Goal: Information Seeking & Learning: Learn about a topic

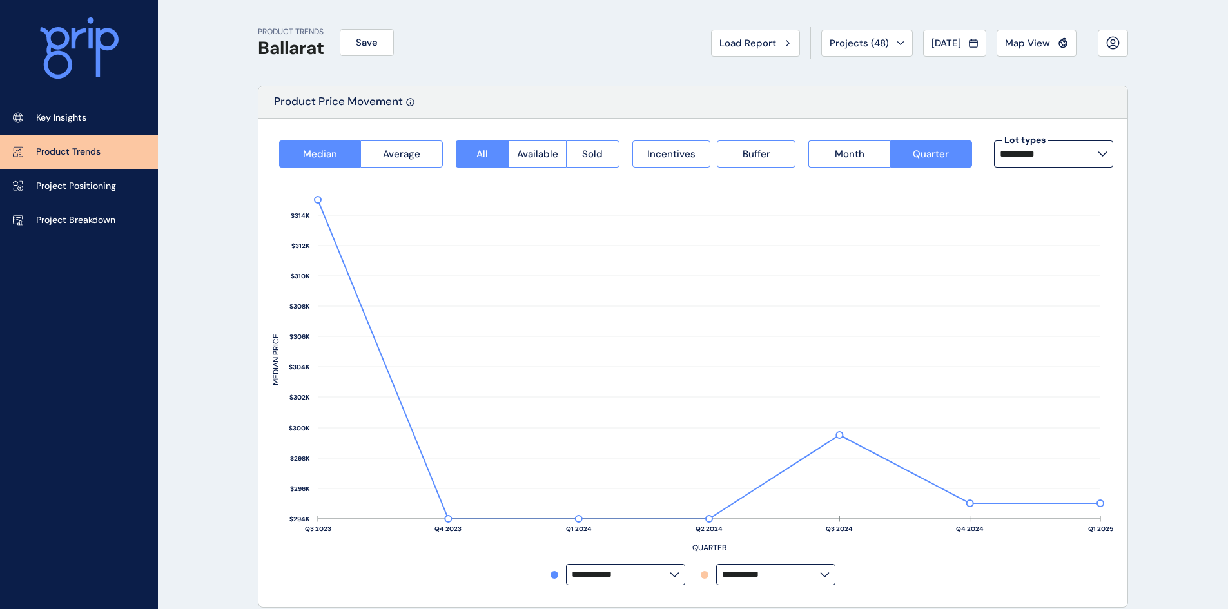
click at [103, 137] on link "Product Trends" at bounding box center [79, 152] width 158 height 34
click at [88, 121] on link "Key Insights" at bounding box center [79, 118] width 158 height 34
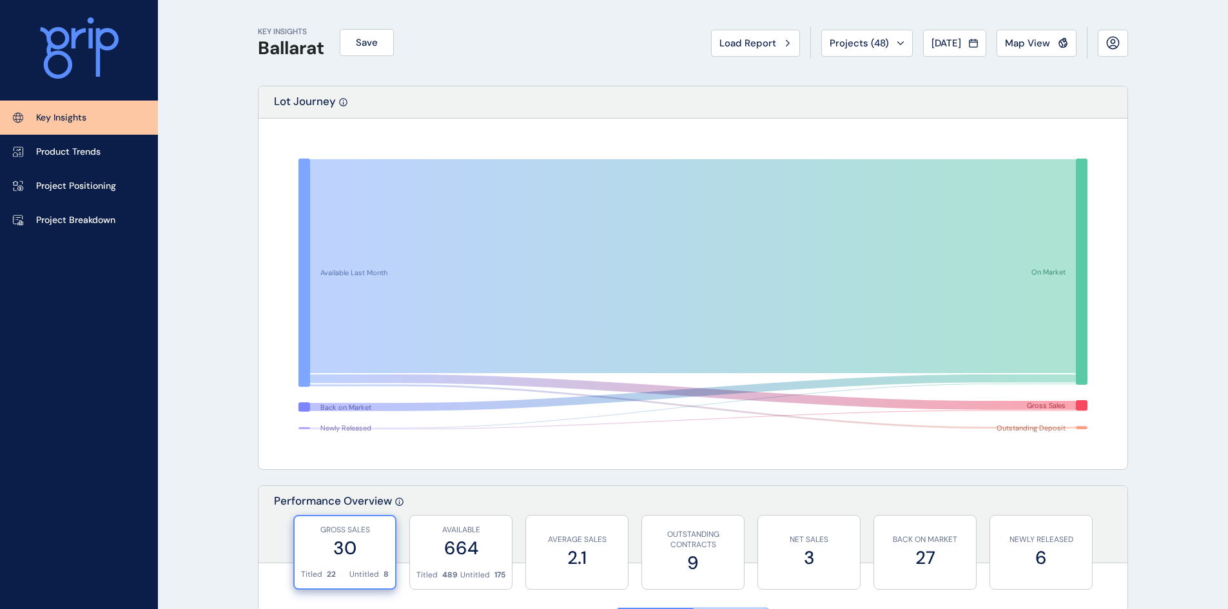
drag, startPoint x: 493, startPoint y: 75, endPoint x: 269, endPoint y: 118, distance: 227.7
click at [492, 75] on div "KEY INSIGHTS Ballarat Save Load Report Projects ( 48 ) [DATE] 2025 < > Jan No r…" at bounding box center [693, 43] width 870 height 86
click at [770, 42] on div "Load Report" at bounding box center [755, 43] width 72 height 13
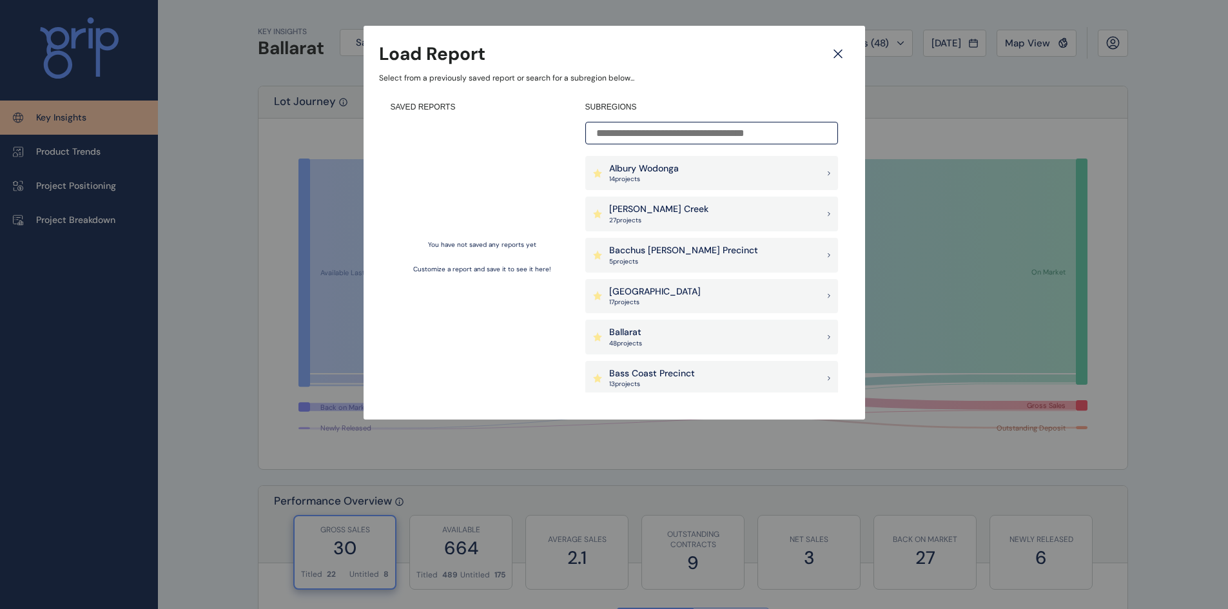
drag, startPoint x: 727, startPoint y: 110, endPoint x: 718, endPoint y: 118, distance: 11.9
click at [726, 112] on h4 "SUBREGIONS" at bounding box center [711, 107] width 253 height 11
click at [714, 125] on input at bounding box center [711, 133] width 253 height 23
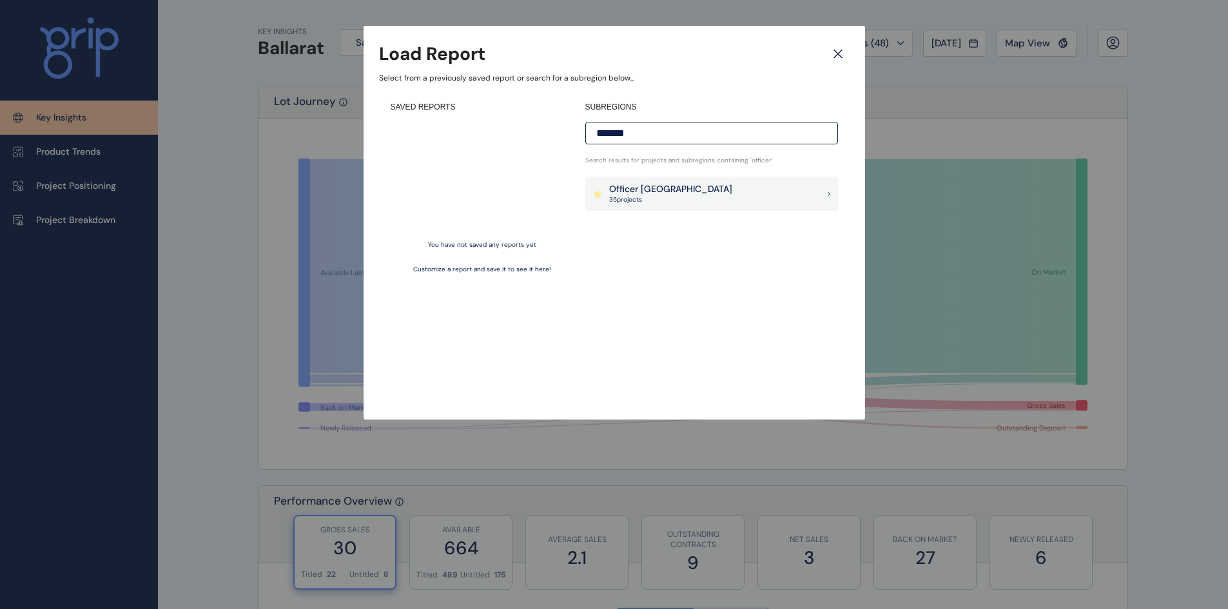
type input "*******"
click at [652, 212] on div "SUBREGIONS ******* Search results for projects and subregions containing ' offi…" at bounding box center [711, 247] width 253 height 291
click at [655, 205] on div "Officer [PERSON_NAME] 35 project s" at bounding box center [711, 194] width 253 height 35
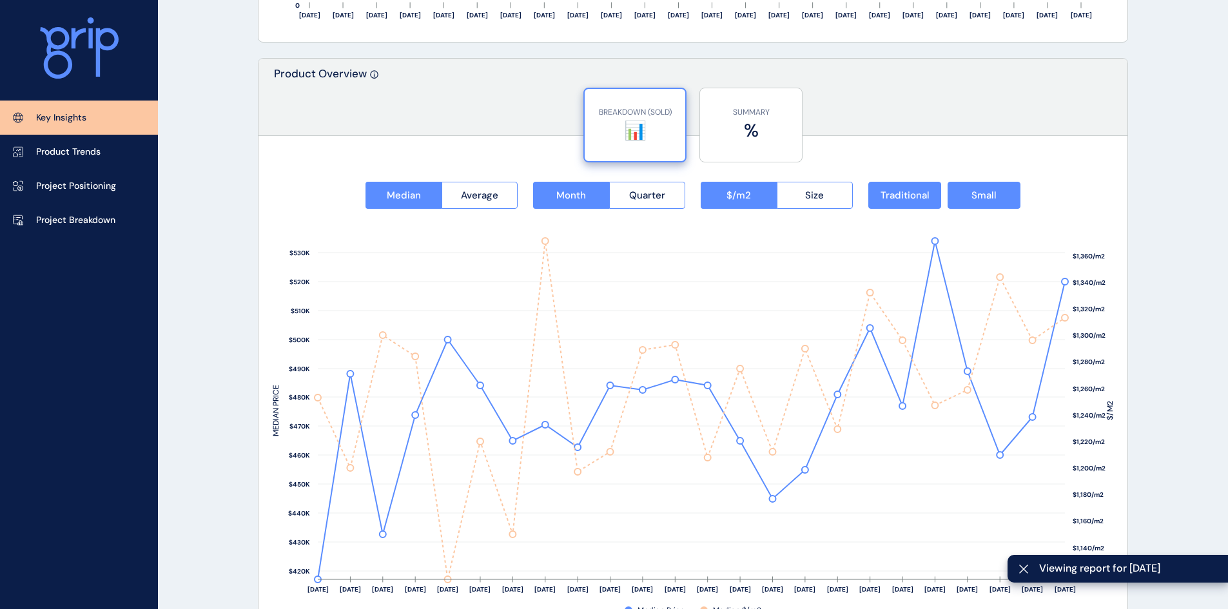
scroll to position [2105, 0]
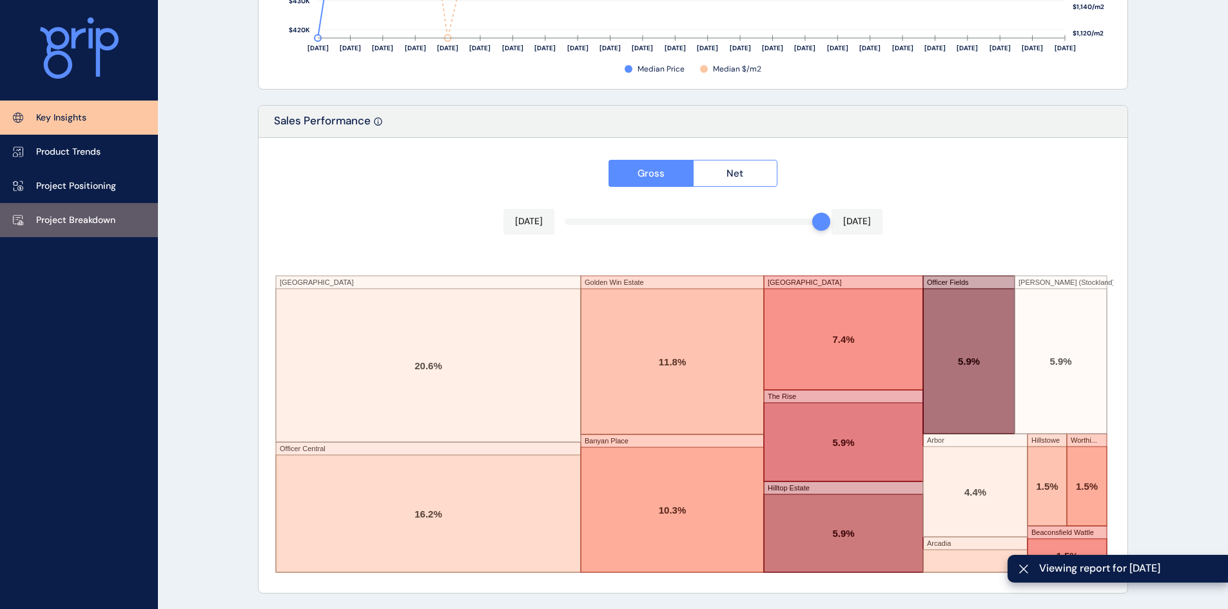
click at [73, 214] on p "Project Breakdown" at bounding box center [75, 220] width 79 height 13
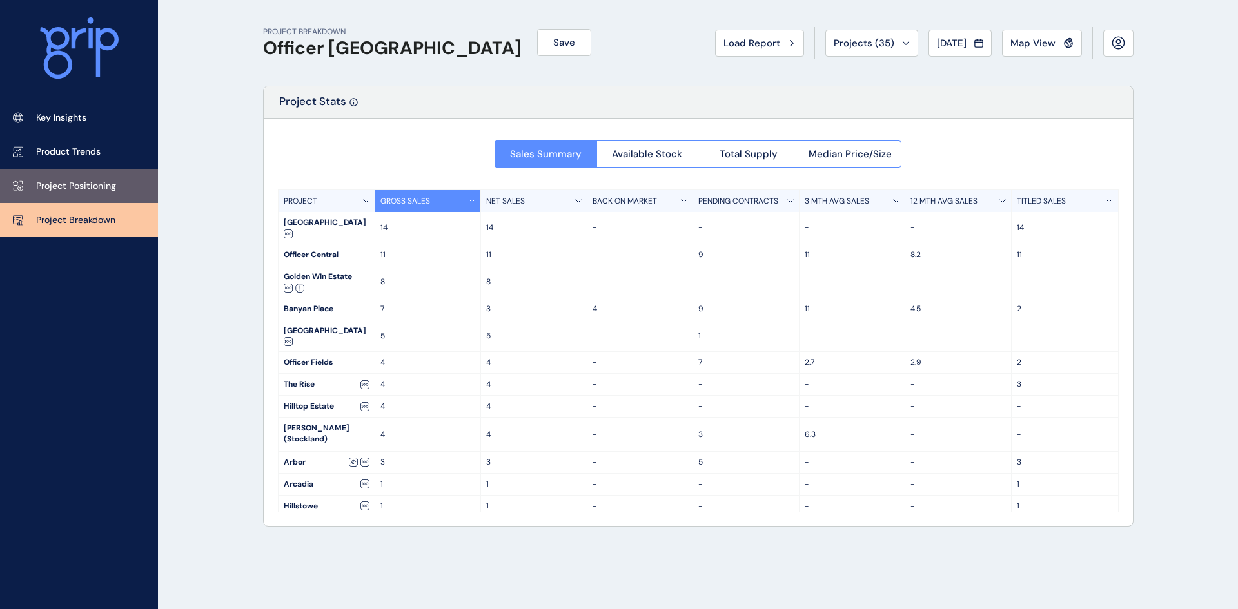
click at [68, 188] on p "Project Positioning" at bounding box center [76, 186] width 80 height 13
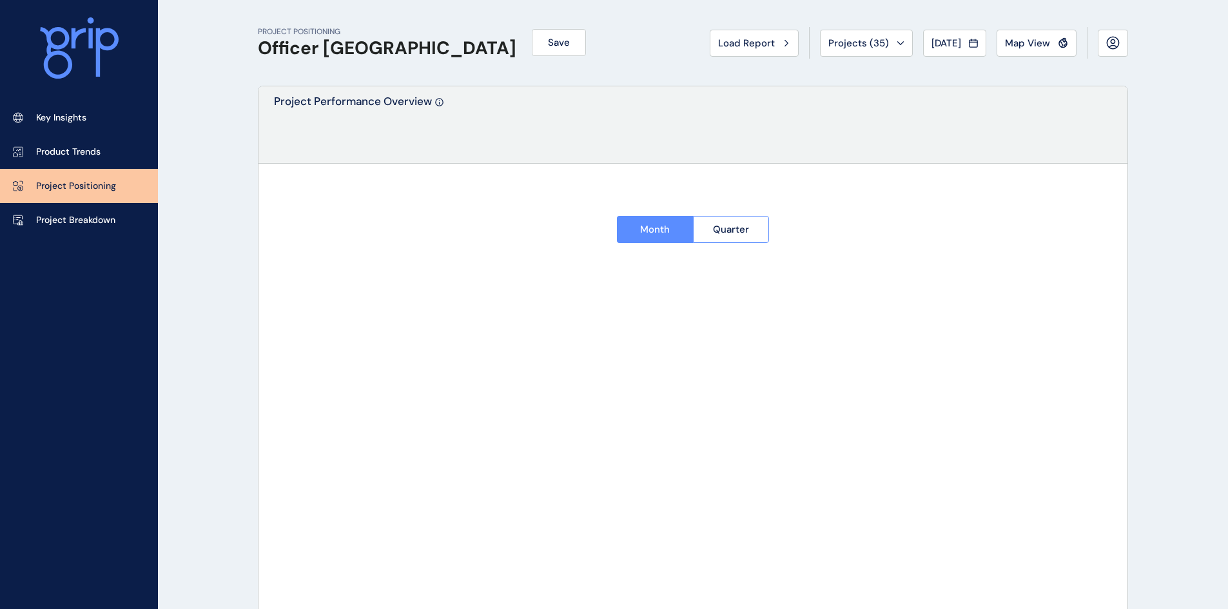
type input "**********"
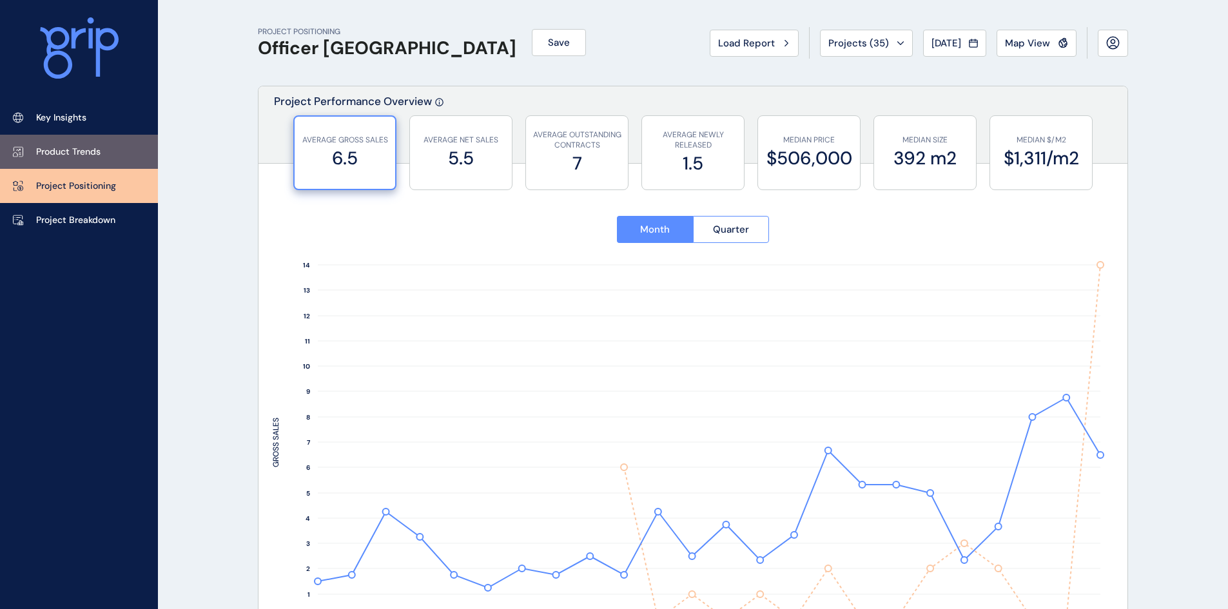
click at [72, 160] on link "Product Trends" at bounding box center [79, 152] width 158 height 34
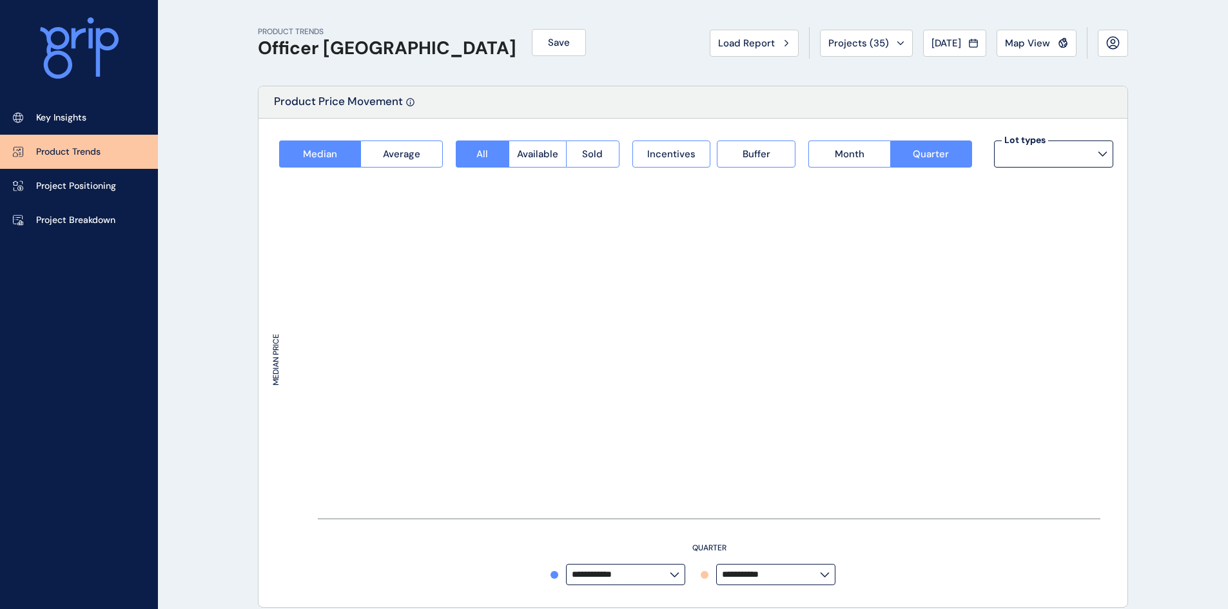
type input "**********"
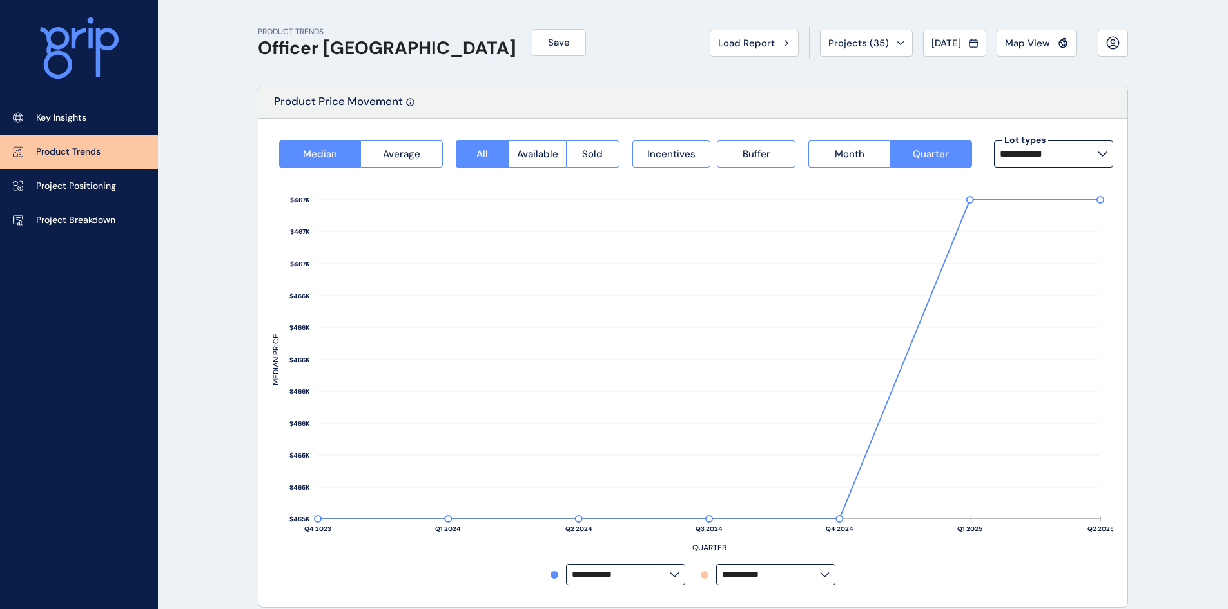
click at [1024, 147] on label "**********" at bounding box center [1053, 154] width 119 height 27
click at [40, 188] on p "Project Positioning" at bounding box center [76, 186] width 80 height 13
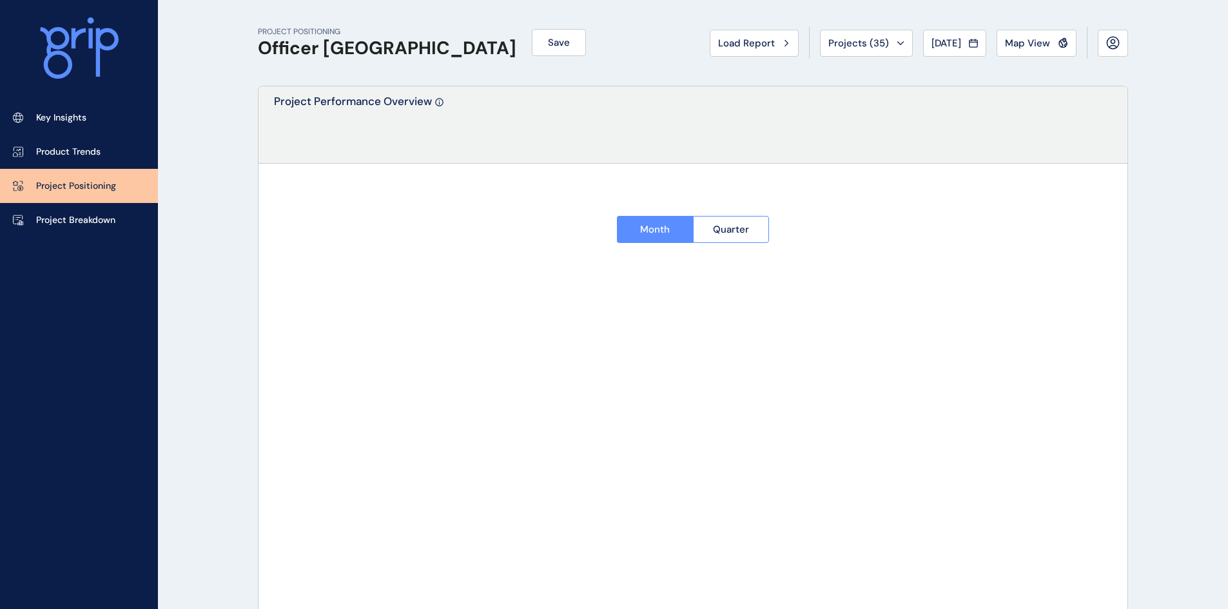
type input "**********"
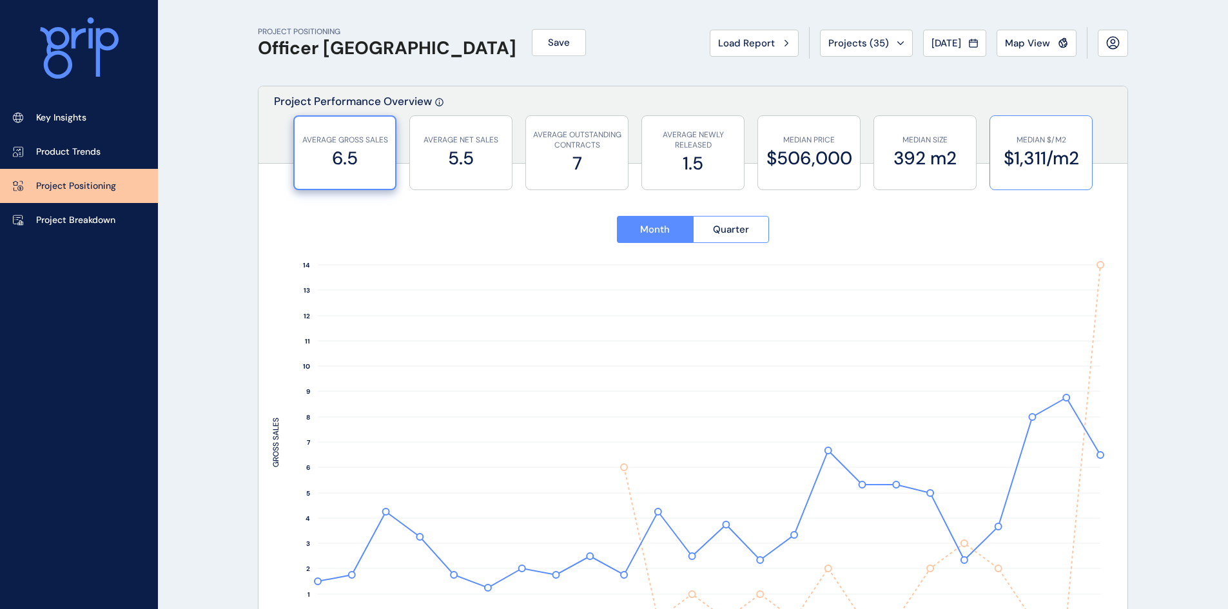
click at [1051, 135] on p "MEDIAN $/M2" at bounding box center [1040, 140] width 89 height 11
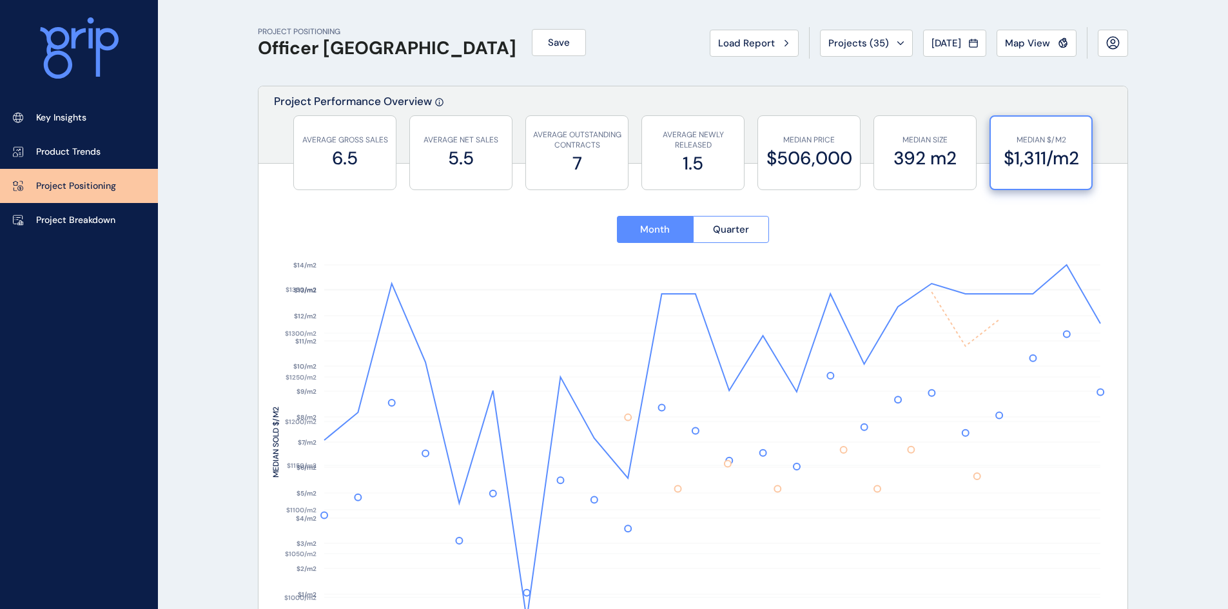
click at [933, 99] on div "Project Performance Overview" at bounding box center [692, 124] width 869 height 77
click at [908, 146] on label "392 m2" at bounding box center [924, 158] width 89 height 25
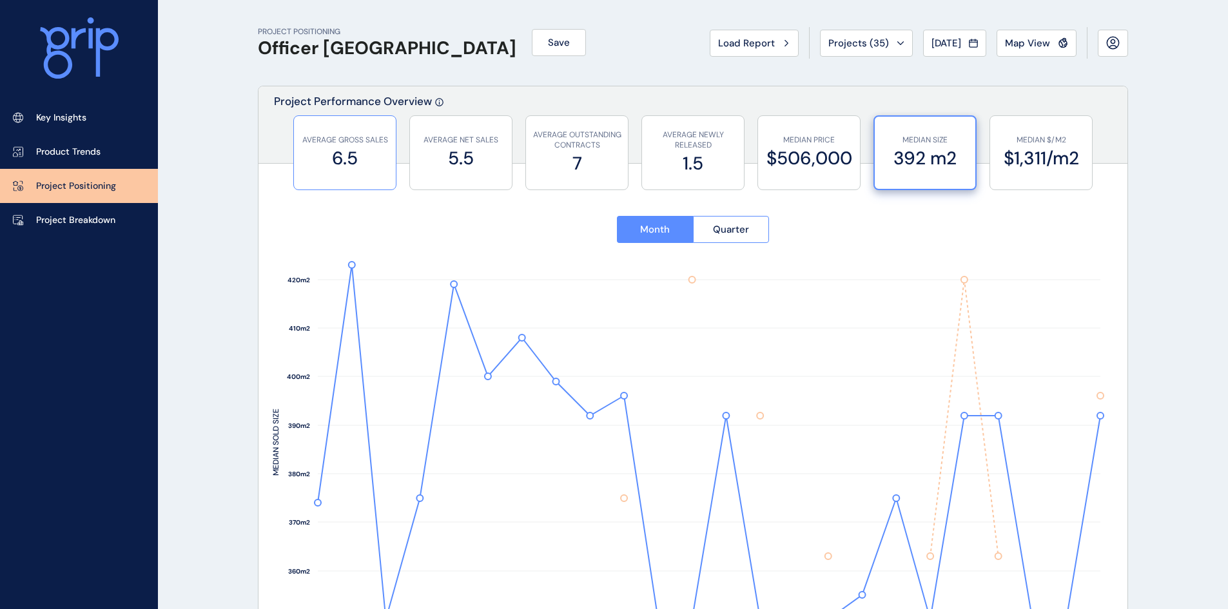
click at [311, 156] on label "6.5" at bounding box center [344, 158] width 89 height 25
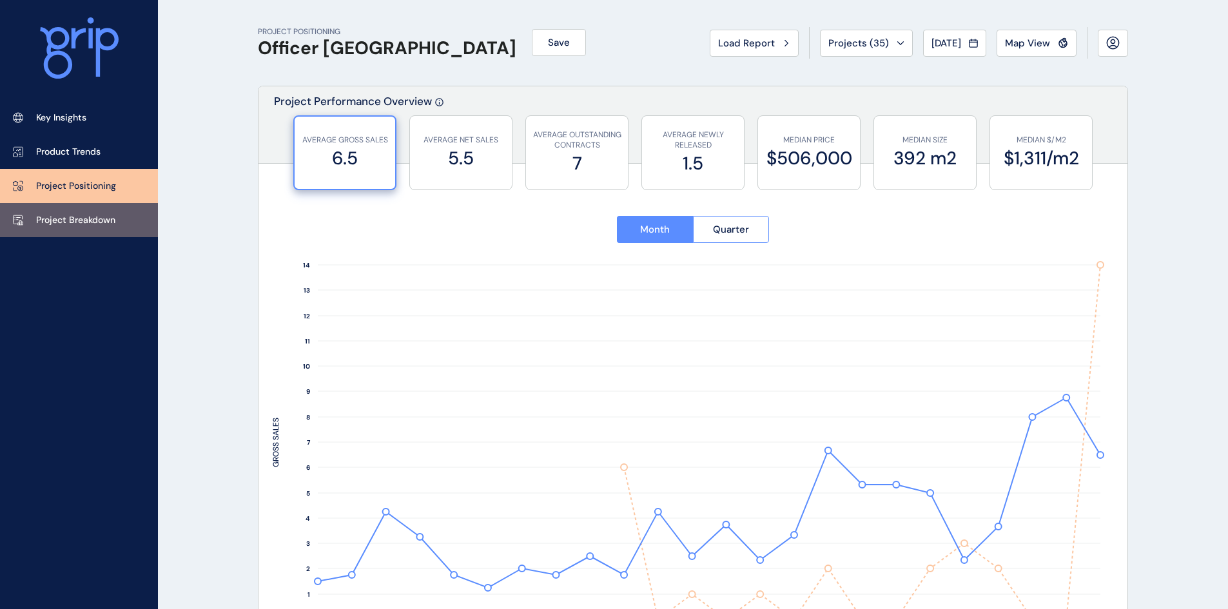
click at [108, 215] on p "Project Breakdown" at bounding box center [75, 220] width 79 height 13
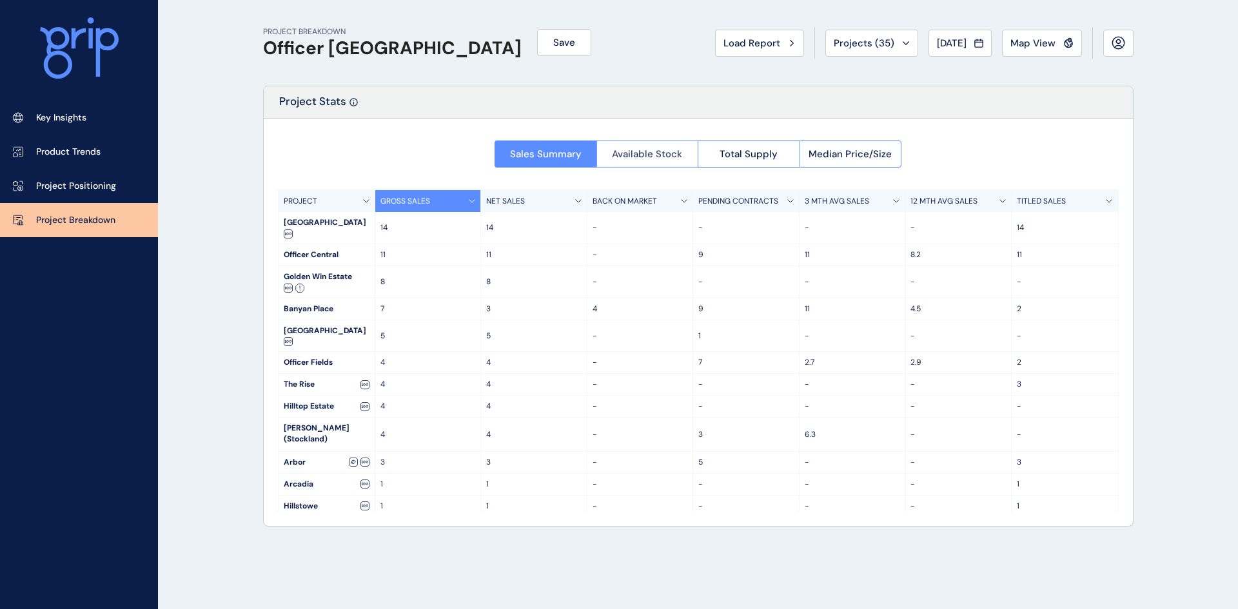
click at [660, 151] on span "Available Stock" at bounding box center [647, 154] width 70 height 13
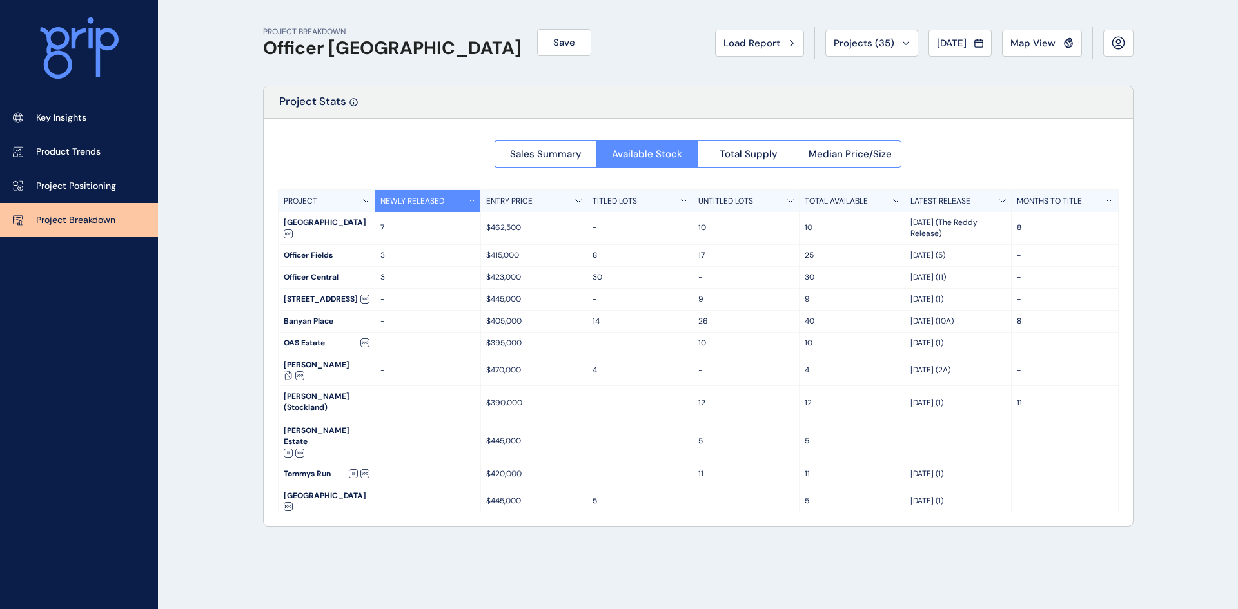
drag, startPoint x: 597, startPoint y: 293, endPoint x: 938, endPoint y: 163, distance: 364.8
click at [947, 159] on div "Sales Summary Available Stock Total Supply Median Price/Size PROJECT NEWLY RELE…" at bounding box center [698, 322] width 869 height 407
click at [88, 105] on link "Key Insights" at bounding box center [79, 118] width 158 height 34
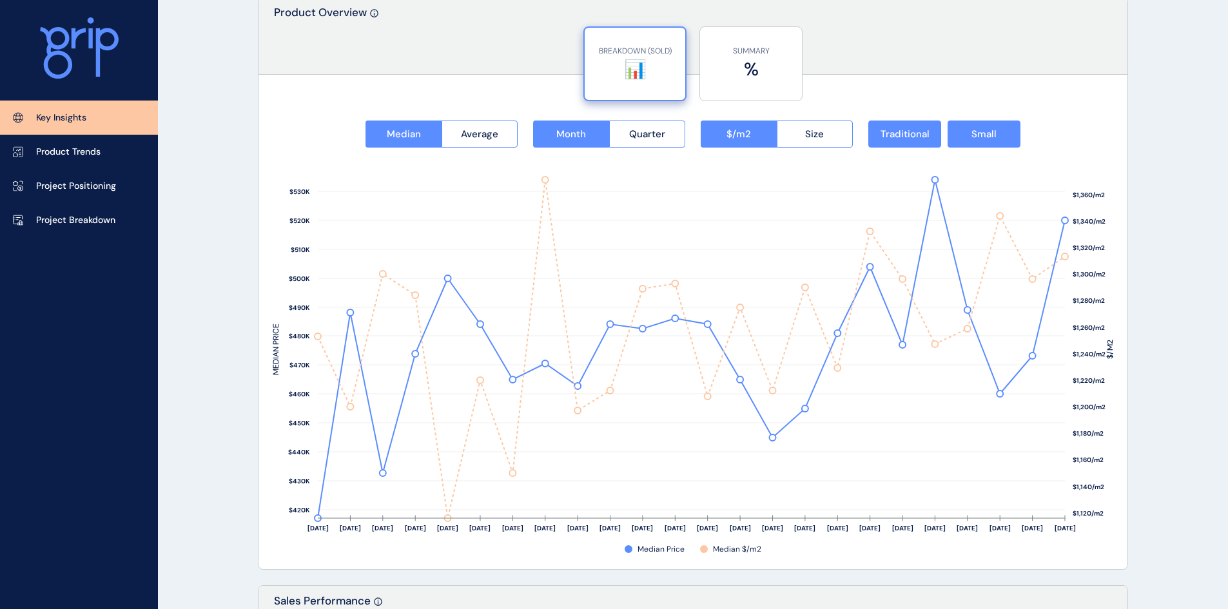
scroll to position [1547, 0]
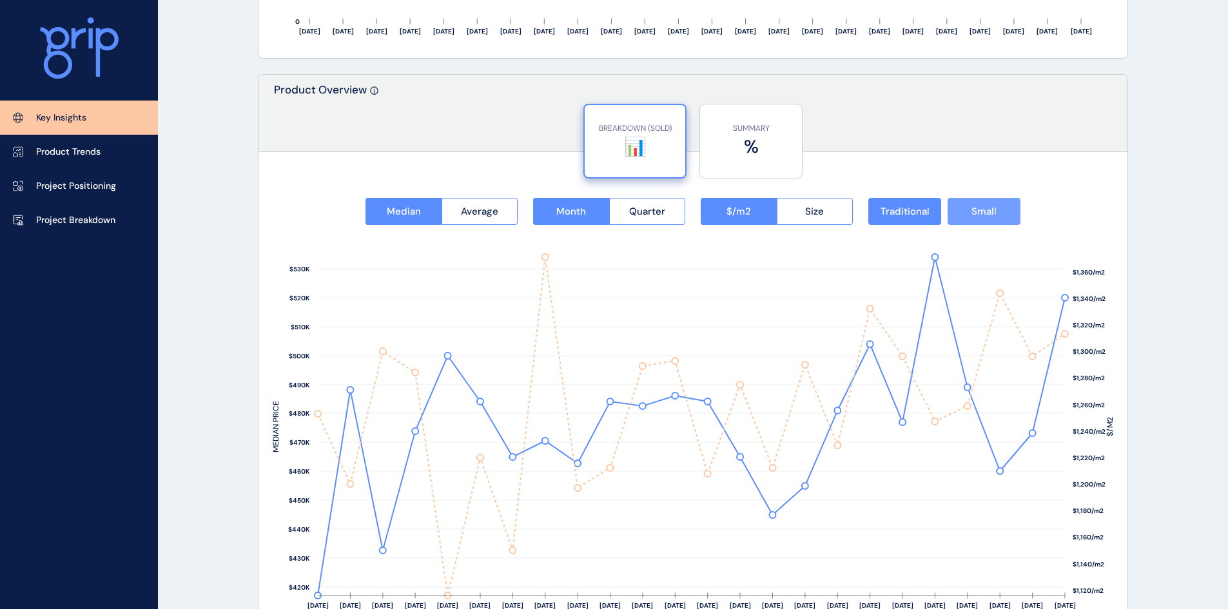
click at [995, 215] on span "Small" at bounding box center [983, 211] width 25 height 13
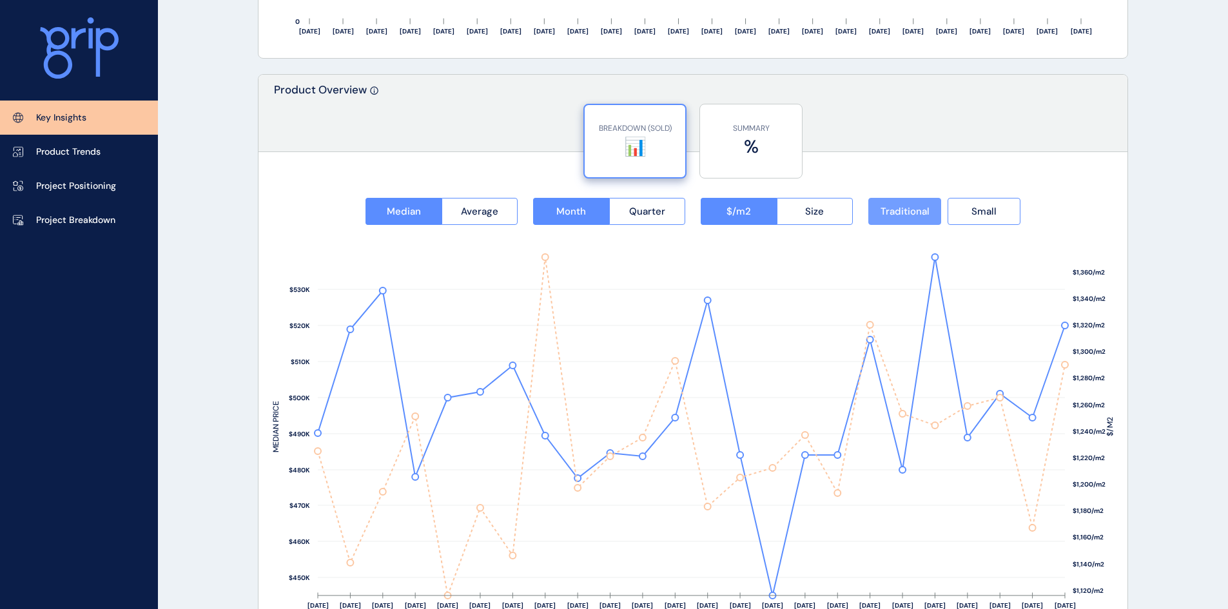
click at [890, 211] on span "Traditional" at bounding box center [904, 211] width 49 height 13
click at [1084, 176] on div "Median Average Month Quarter $/m2 Size Traditional Small $1,120/m2 $1,140/m2 $1…" at bounding box center [692, 407] width 869 height 478
click at [75, 151] on p "Product Trends" at bounding box center [68, 152] width 64 height 13
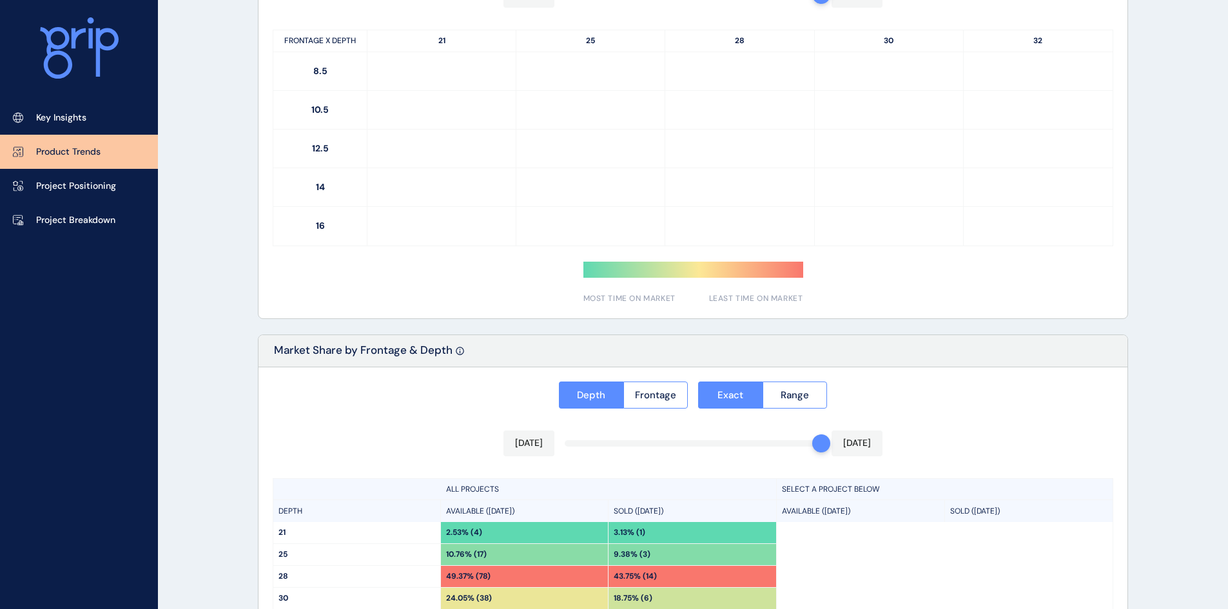
scroll to position [899, 0]
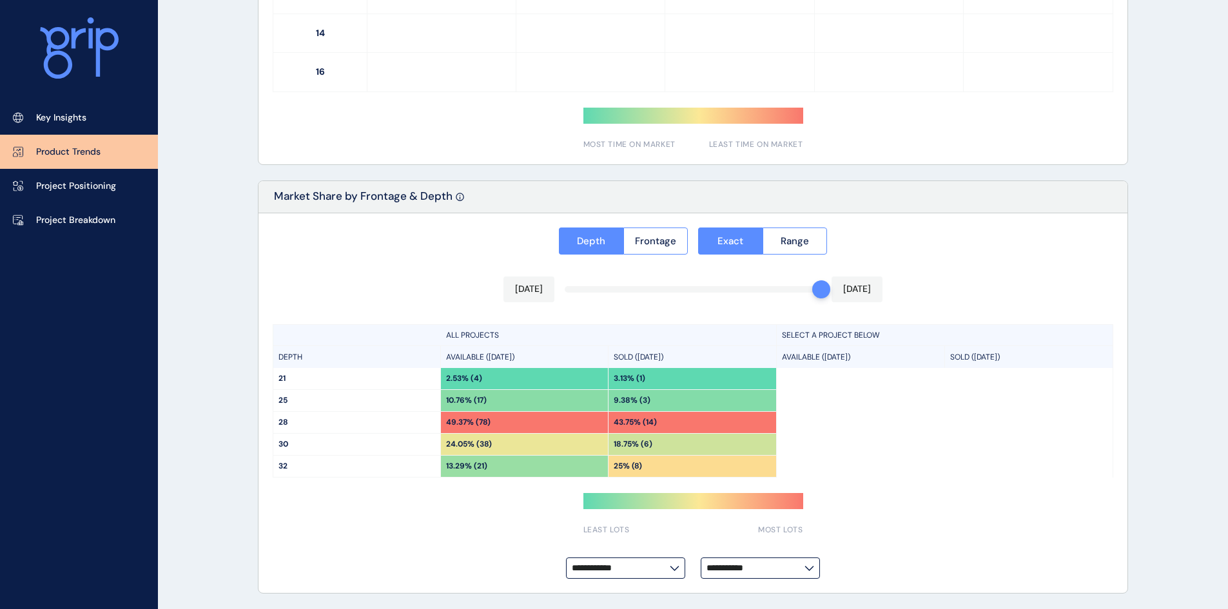
type input "**********"
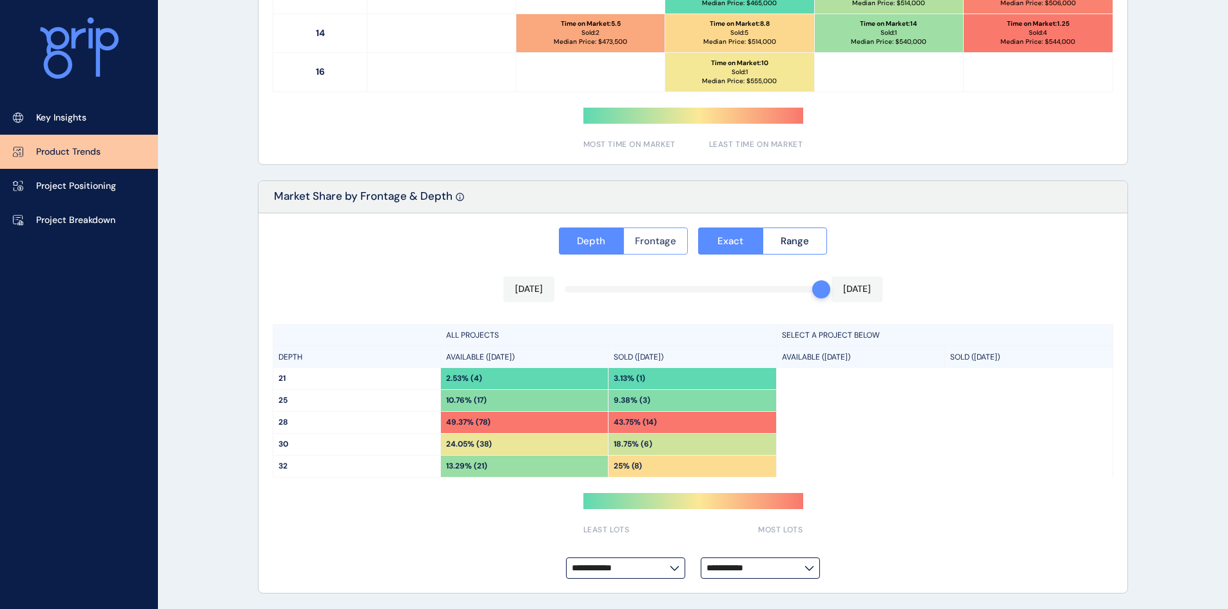
click at [663, 245] on span "Frontage" at bounding box center [655, 241] width 41 height 13
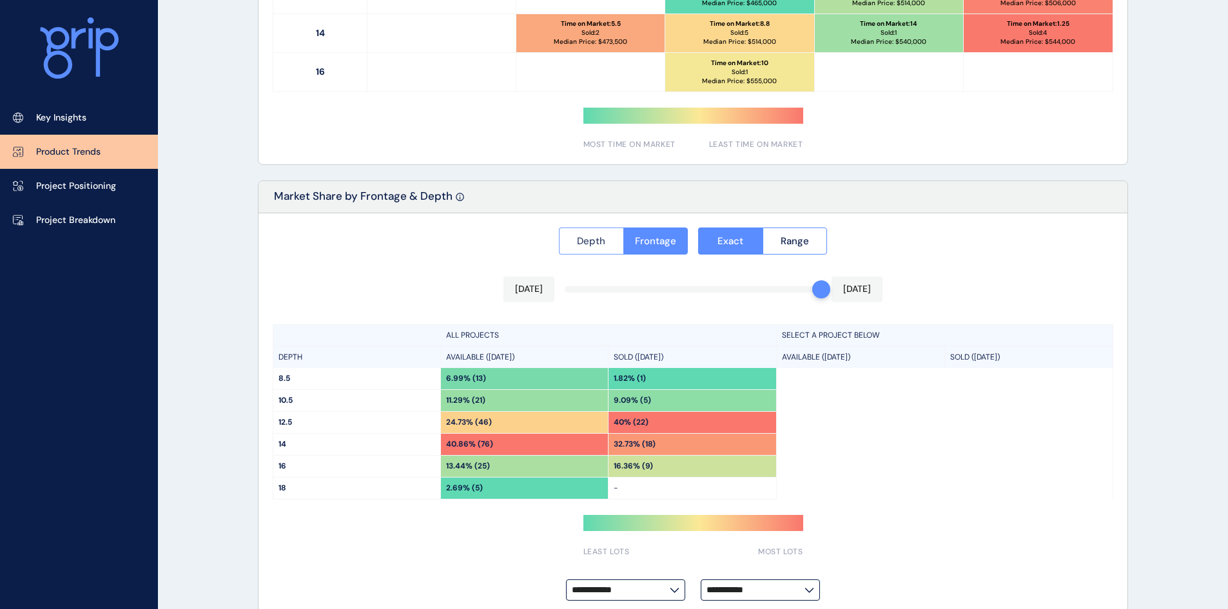
click at [603, 240] on span "Depth" at bounding box center [591, 241] width 28 height 13
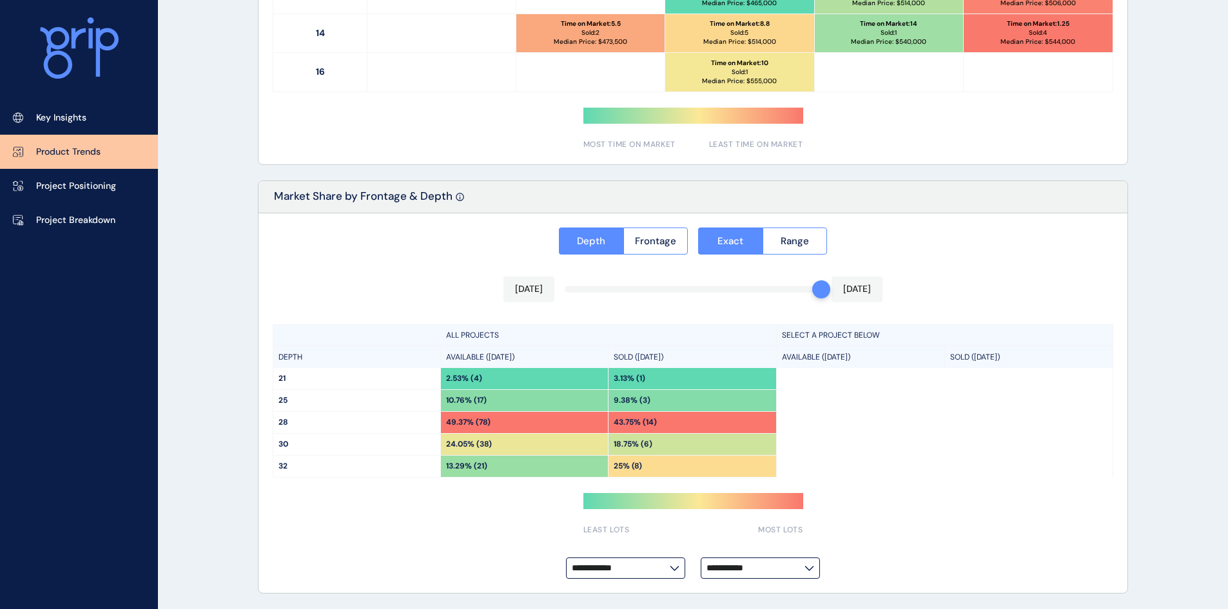
click at [1015, 196] on div "Market Share by Frontage & Depth" at bounding box center [692, 197] width 869 height 32
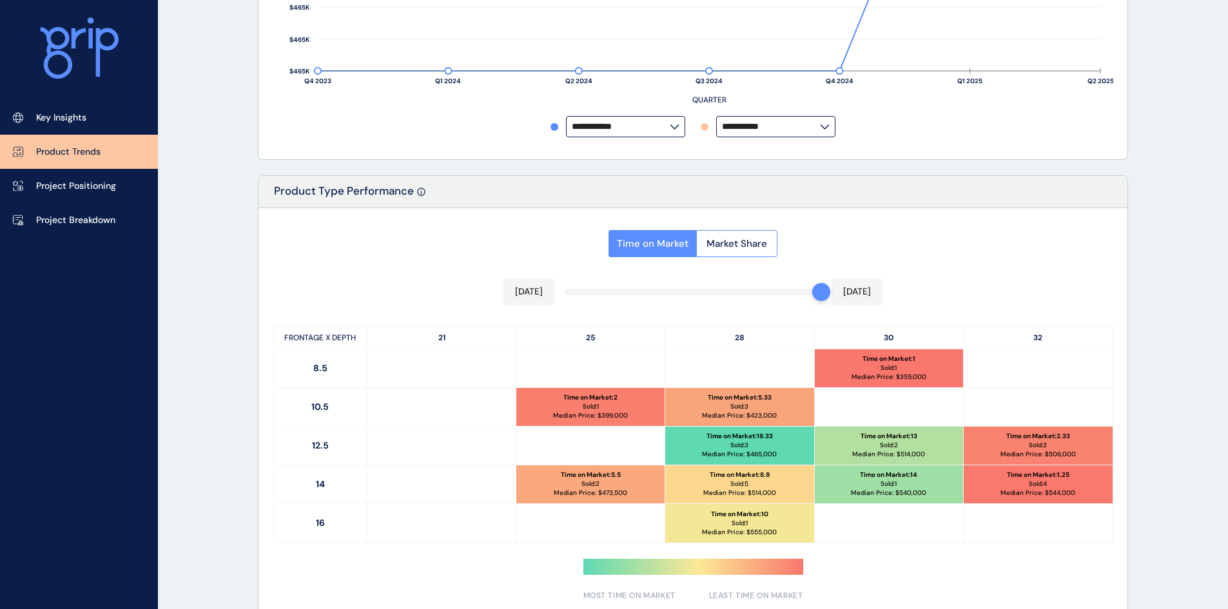
scroll to position [512, 0]
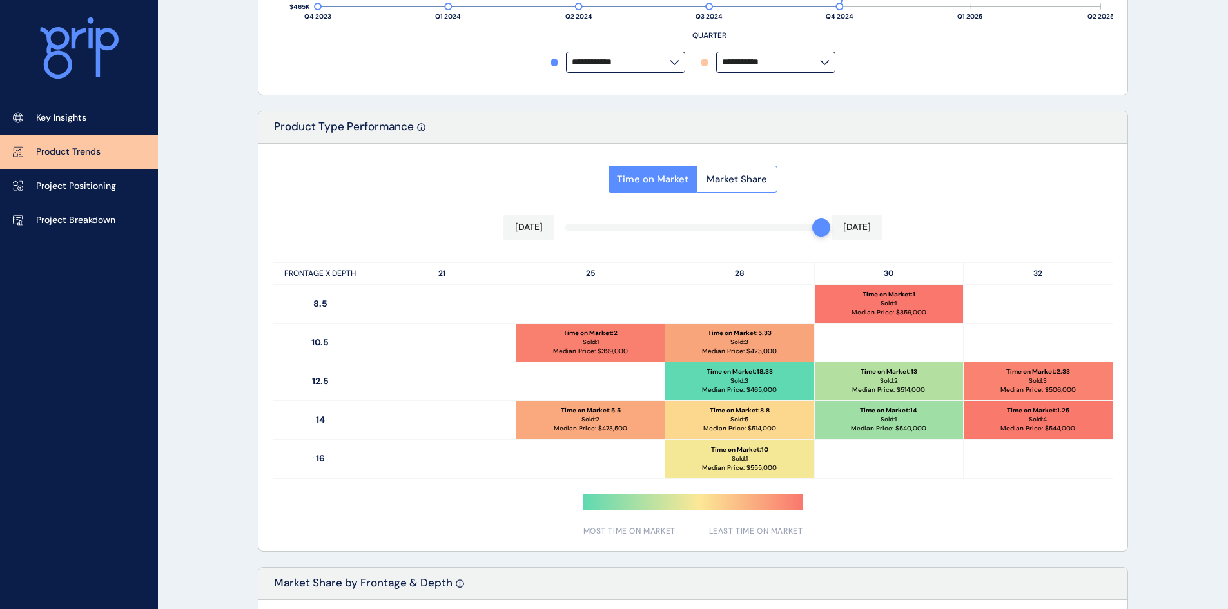
click at [1047, 195] on div "Time on Market Market Share [DATE] [DATE] FRONTAGE X DEPTH 21 25 28 30 32 8.5 T…" at bounding box center [692, 347] width 869 height 407
click at [745, 176] on span "Market Share" at bounding box center [736, 179] width 61 height 13
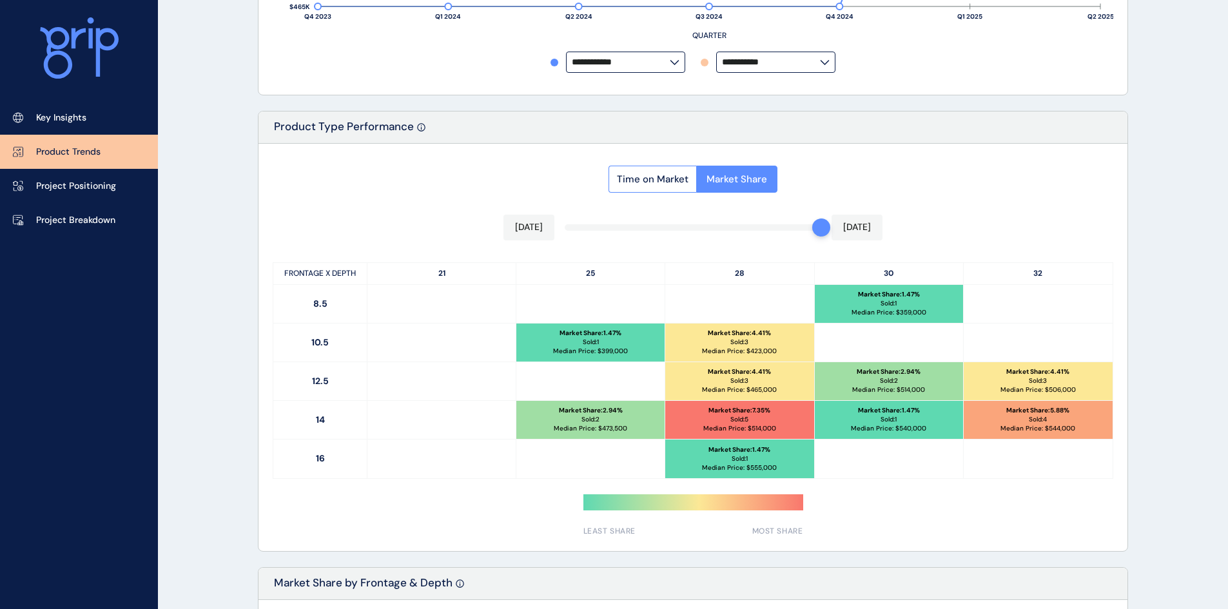
drag, startPoint x: 686, startPoint y: 179, endPoint x: 998, endPoint y: 177, distance: 312.0
click at [998, 177] on div "Time on Market Market Share [DATE] [DATE] FRONTAGE X DEPTH 21 25 28 30 32 8.5 M…" at bounding box center [692, 347] width 869 height 407
click at [649, 181] on span "Time on Market" at bounding box center [653, 179] width 72 height 13
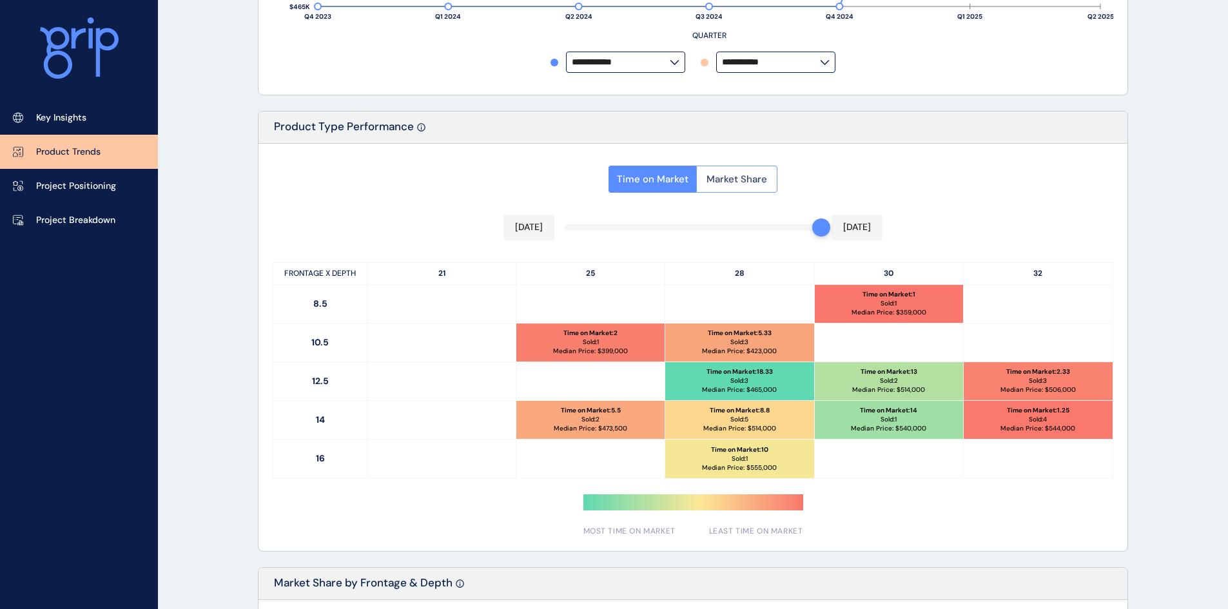
click at [708, 176] on span "Market Share" at bounding box center [736, 179] width 61 height 13
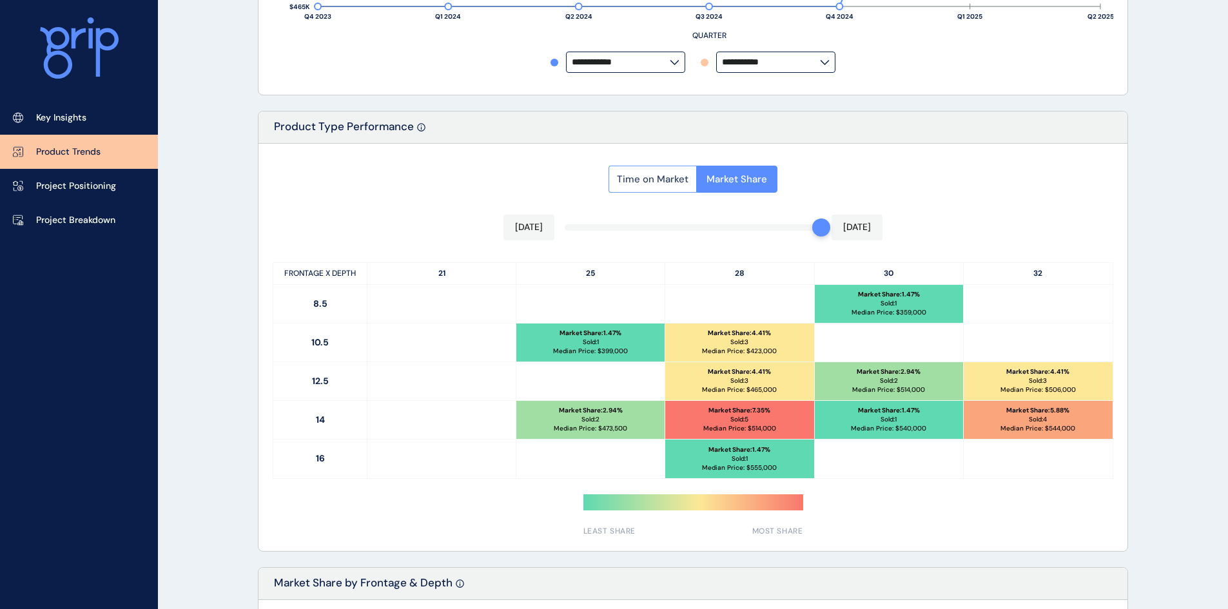
click at [653, 170] on button "Time on Market" at bounding box center [652, 179] width 88 height 27
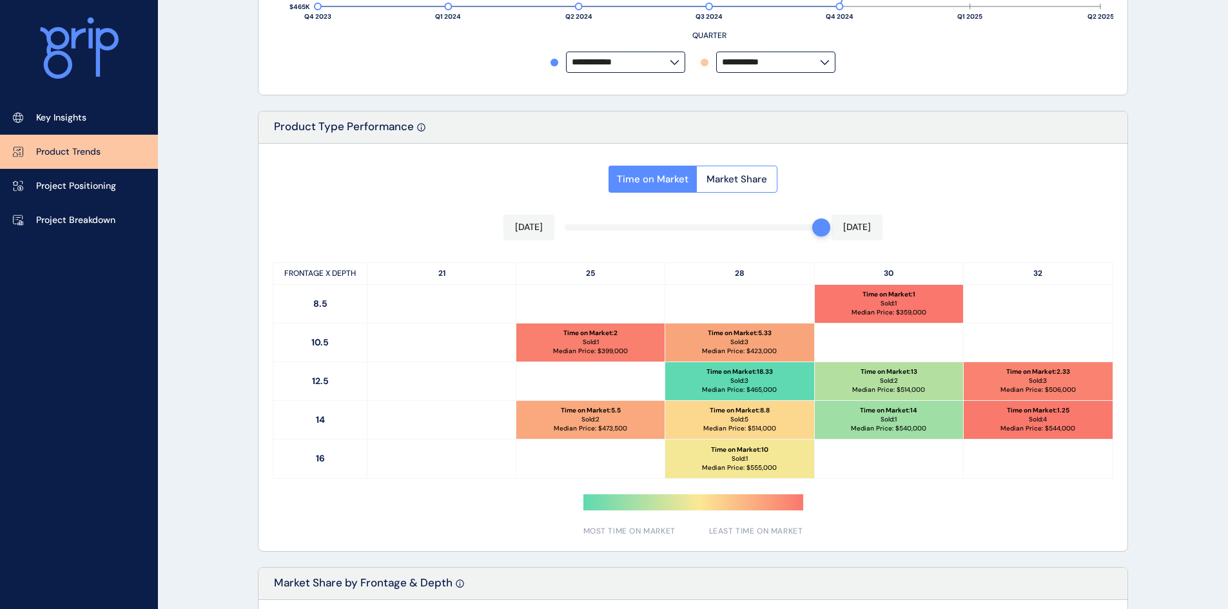
click at [1017, 130] on div "Product Type Performance" at bounding box center [692, 128] width 869 height 32
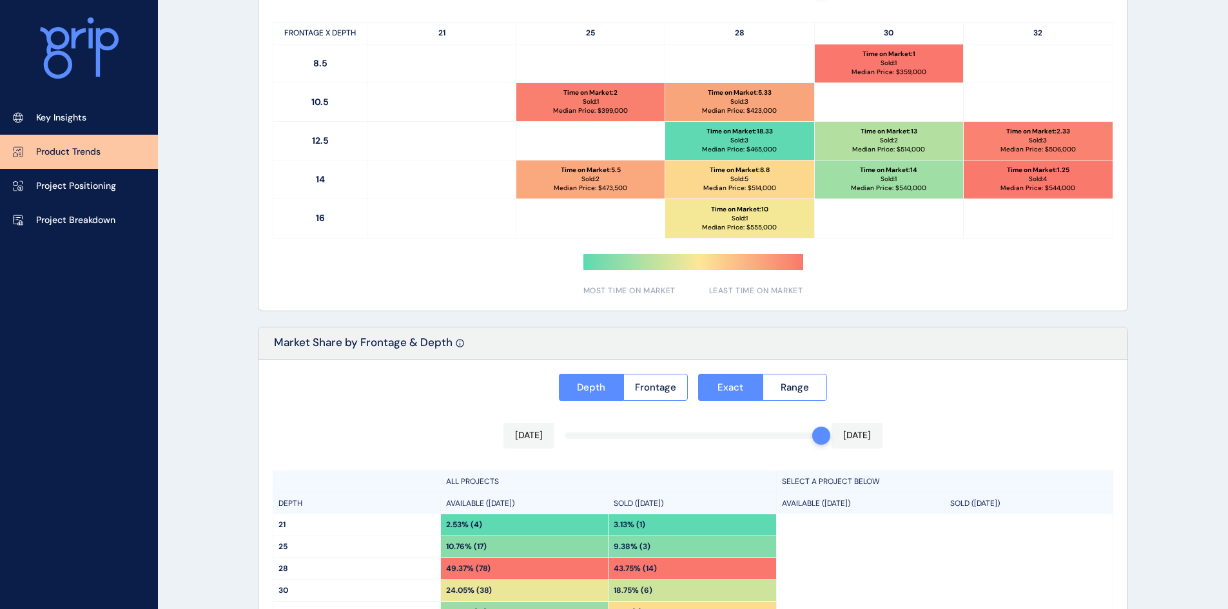
scroll to position [577, 0]
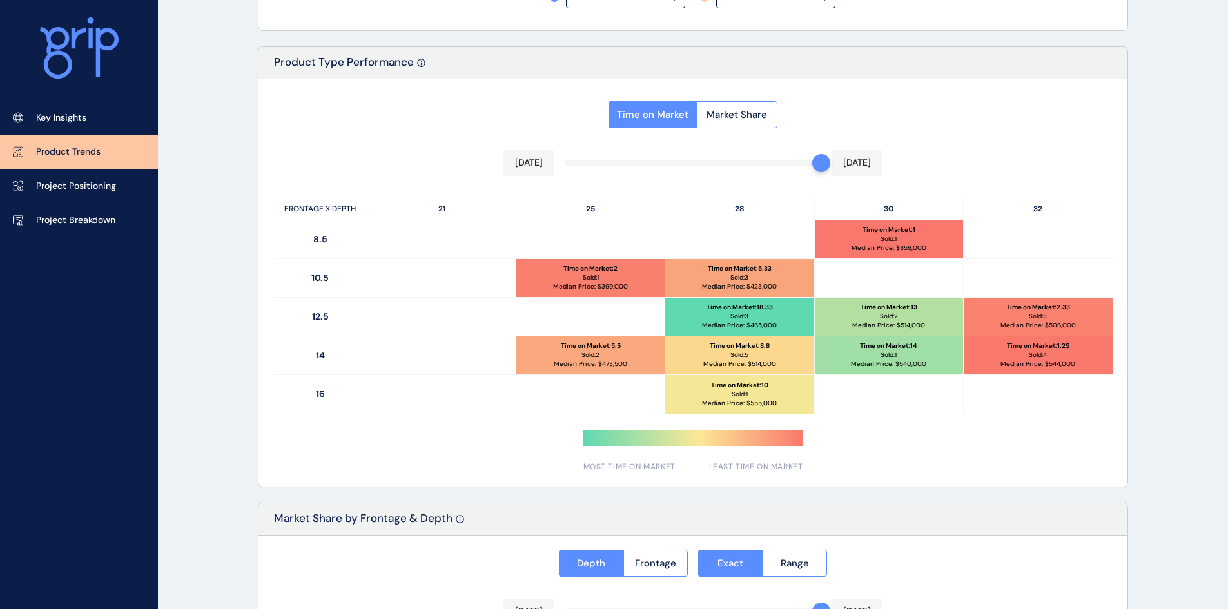
click at [1081, 508] on div "Market Share by Frontage & Depth" at bounding box center [692, 519] width 869 height 32
